Goal: Task Accomplishment & Management: Use online tool/utility

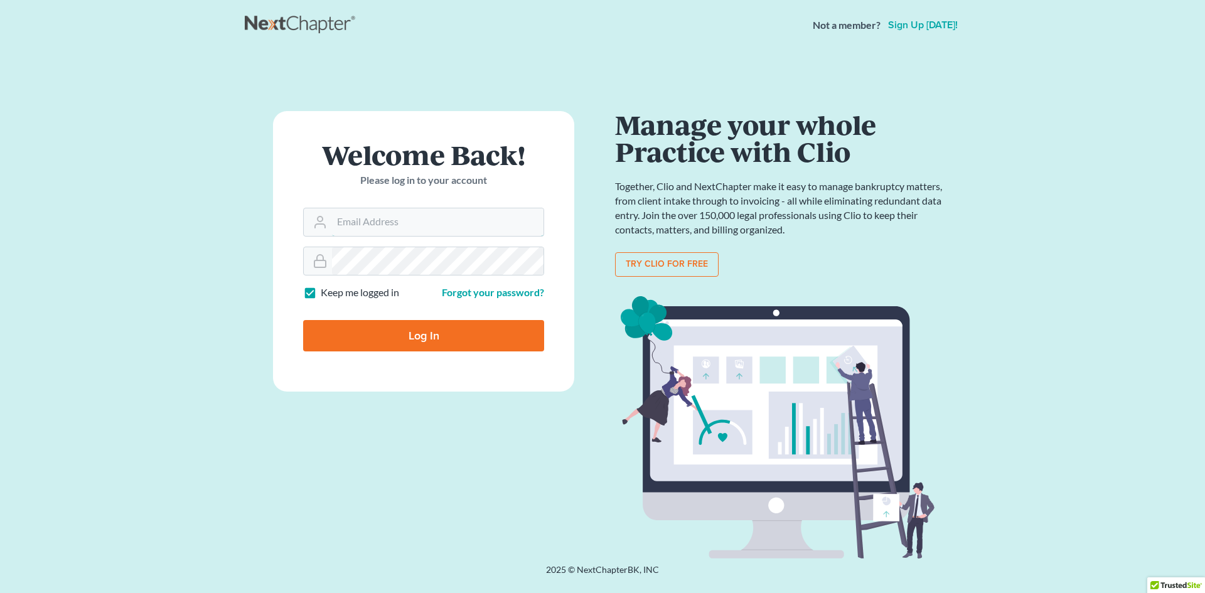
type input "[EMAIL_ADDRESS][DOMAIN_NAME]"
click at [424, 344] on input "Log In" at bounding box center [423, 335] width 241 height 31
type input "Thinking..."
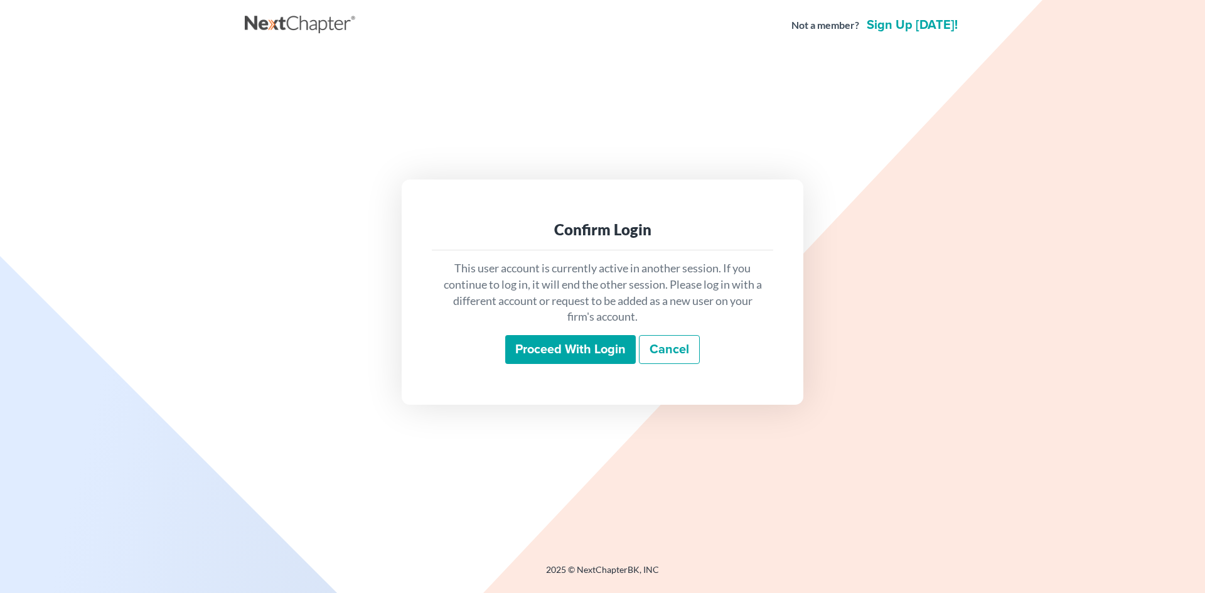
click at [564, 345] on input "Proceed with login" at bounding box center [570, 349] width 131 height 29
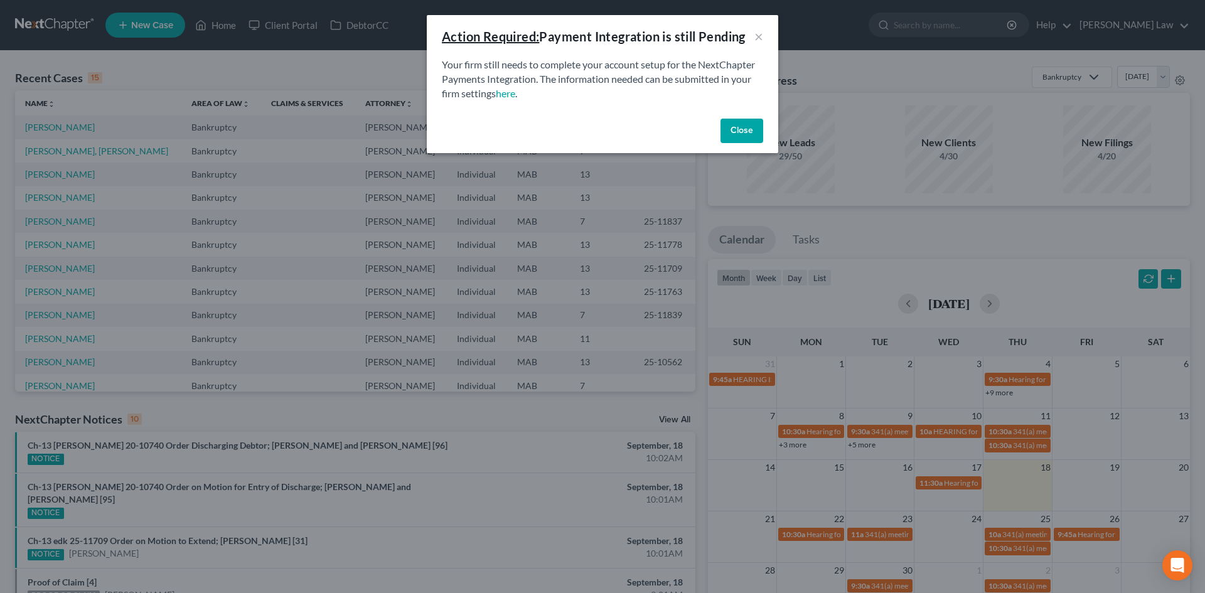
click at [737, 127] on button "Close" at bounding box center [741, 131] width 43 height 25
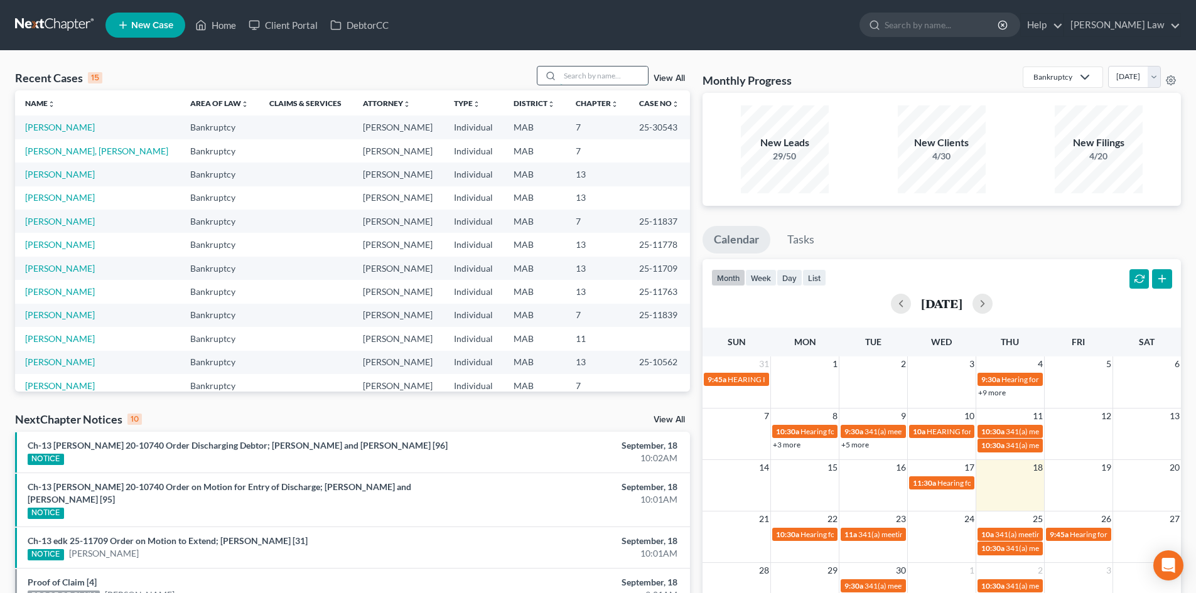
click at [623, 74] on input "search" at bounding box center [604, 76] width 88 height 18
type input "santos"
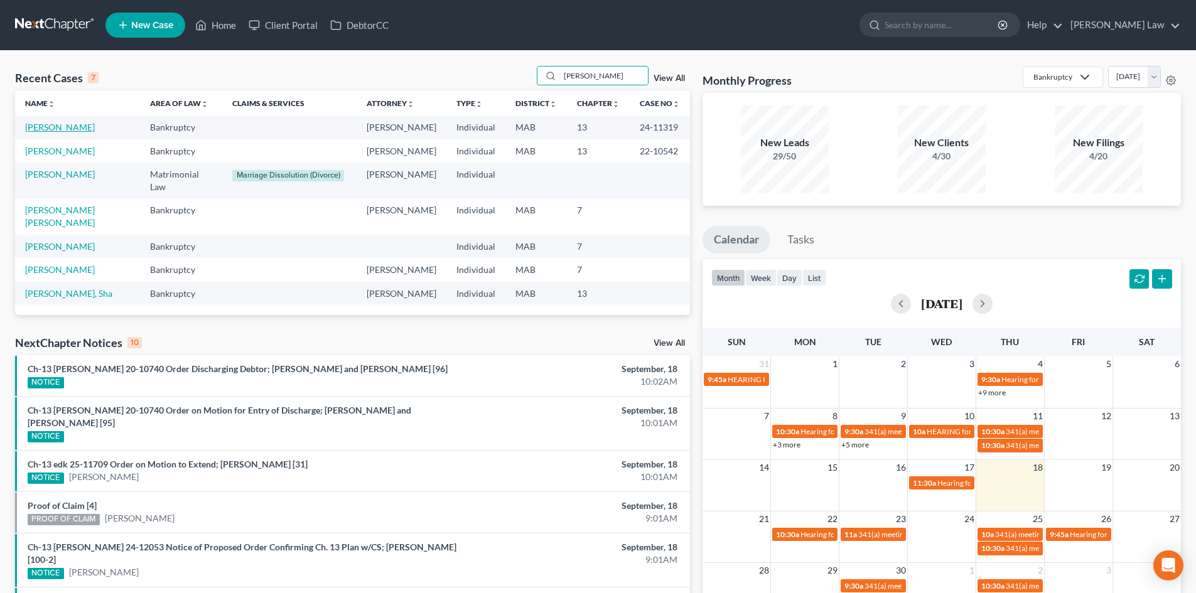
click at [37, 129] on link "Santos, Carlos" at bounding box center [60, 127] width 70 height 11
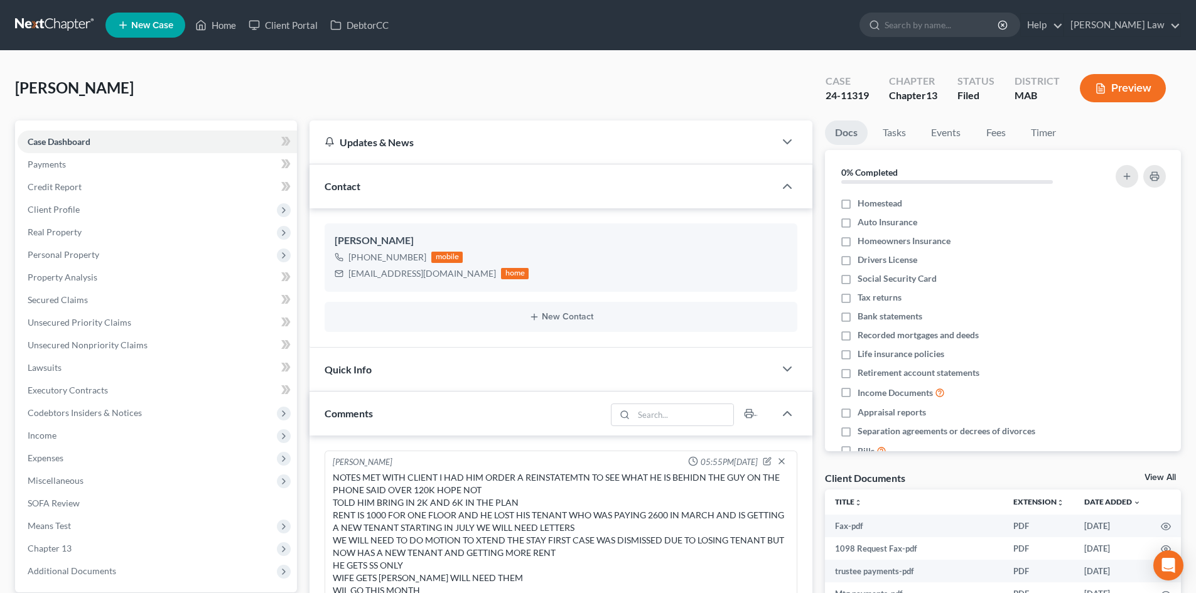
scroll to position [696, 0]
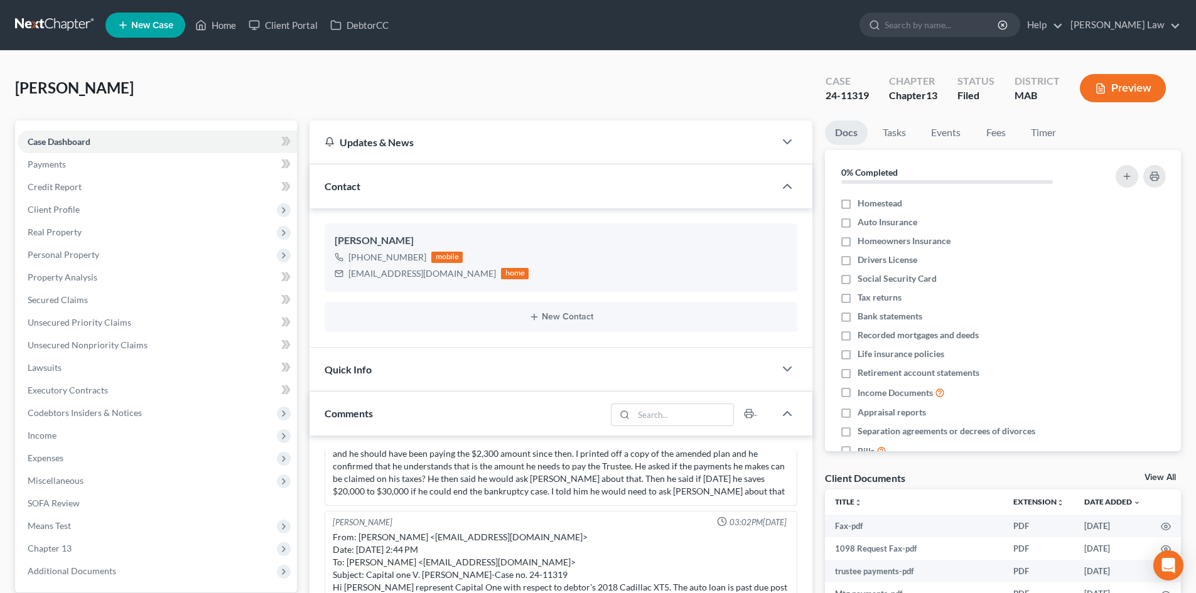
click at [1153, 479] on link "View All" at bounding box center [1159, 477] width 31 height 9
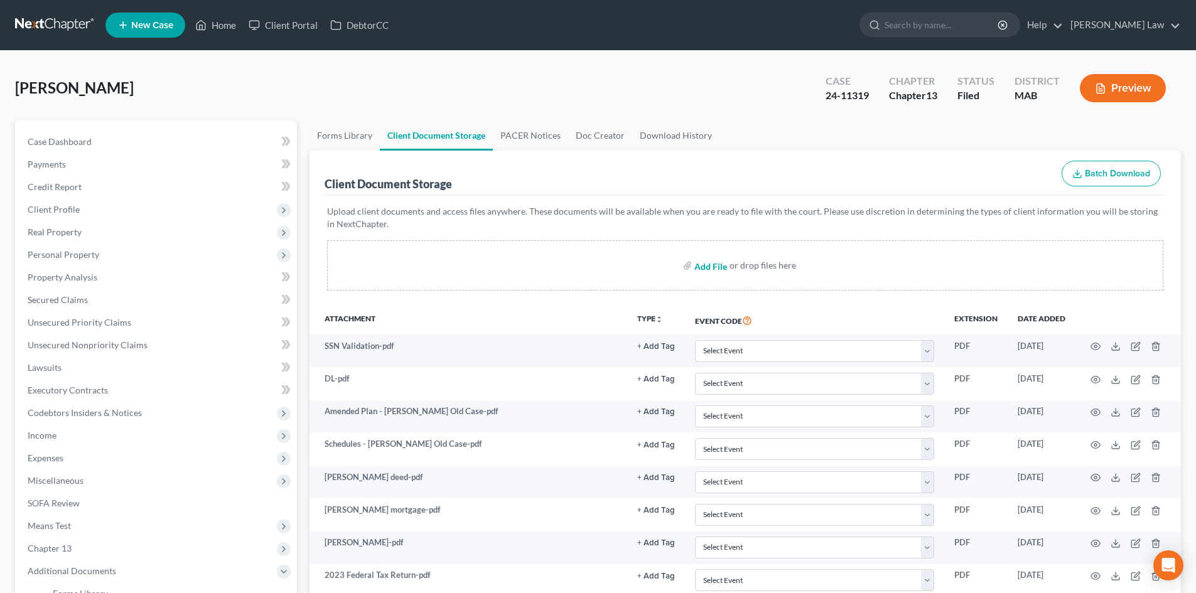
click at [717, 268] on input "file" at bounding box center [709, 265] width 30 height 23
type input "C:\fakepath\09182025 letter to client enc stipulation.pdf"
